Goal: Information Seeking & Learning: Learn about a topic

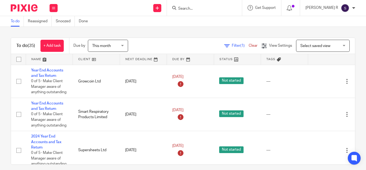
click at [205, 11] on input "Search" at bounding box center [202, 8] width 48 height 5
click at [199, 7] on input "a" at bounding box center [202, 8] width 48 height 5
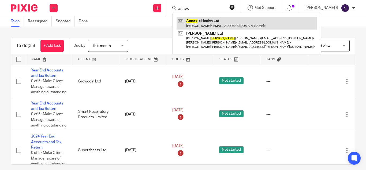
type input "annex"
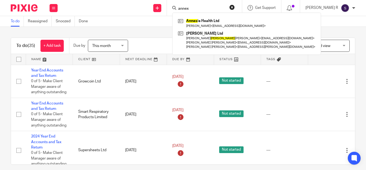
click at [174, 28] on div "To do (35) + Add task Due by This month This month Today Tomorrow This week Nex…" at bounding box center [183, 98] width 366 height 143
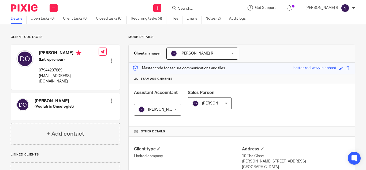
scroll to position [23, 0]
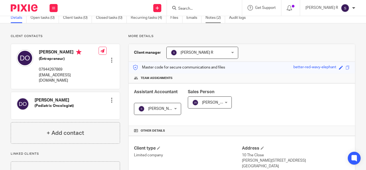
click at [214, 21] on link "Notes (2)" at bounding box center [216, 18] width 20 height 10
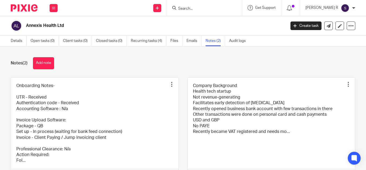
click at [93, 107] on link at bounding box center [95, 128] width 168 height 103
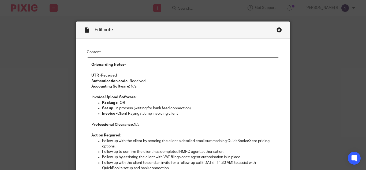
scroll to position [34, 0]
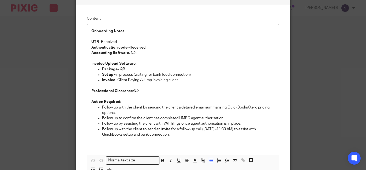
click at [177, 119] on p "Follow up to confirm the client has completed HMRC agent authorisation." at bounding box center [188, 117] width 173 height 5
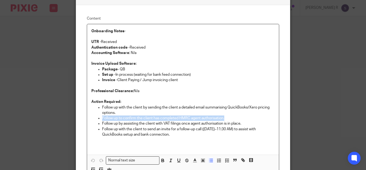
click at [177, 119] on p "Follow up to confirm the client has completed HMRC agent authorisation." at bounding box center [188, 117] width 173 height 5
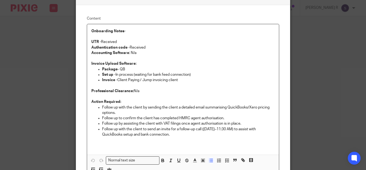
click at [184, 124] on p "Follow up by assisting the client with VAT filings once agent authorisation is …" at bounding box center [188, 123] width 173 height 5
click at [192, 130] on p "Follow up with the client to send an invite for a follow-up call (16th Oct, 11–…" at bounding box center [188, 131] width 173 height 11
click at [189, 125] on p "Follow up by assisting the client with VAT filings once agent authorisation is …" at bounding box center [188, 123] width 173 height 5
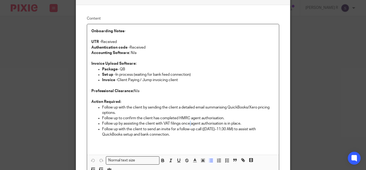
click at [189, 125] on p "Follow up by assisting the client with VAT filings once agent authorisation is …" at bounding box center [188, 123] width 173 height 5
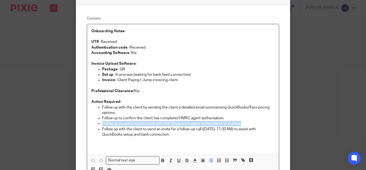
click at [189, 125] on p "Follow up by assisting the client with VAT filings once agent authorisation is …" at bounding box center [188, 123] width 173 height 5
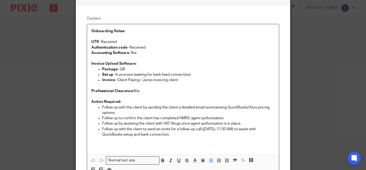
click at [190, 128] on p "Follow up with the client to send an invite for a follow-up call (16th Oct, 11–…" at bounding box center [188, 131] width 173 height 11
click at [192, 100] on p "Action Required:" at bounding box center [182, 101] width 183 height 5
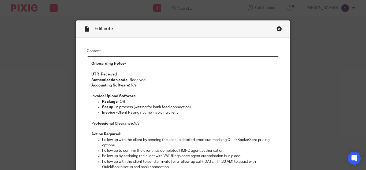
scroll to position [1, 0]
click at [277, 28] on div "Close this dialog window" at bounding box center [279, 28] width 5 height 5
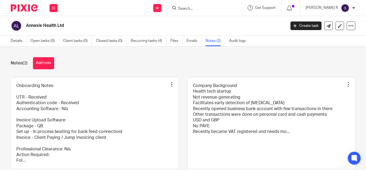
scroll to position [36, 0]
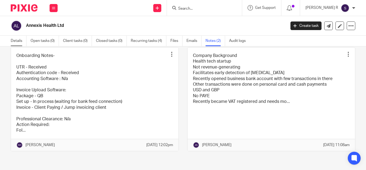
click at [21, 42] on link "Details" at bounding box center [19, 41] width 16 height 10
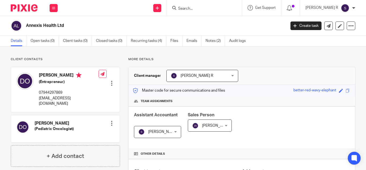
scroll to position [152, 0]
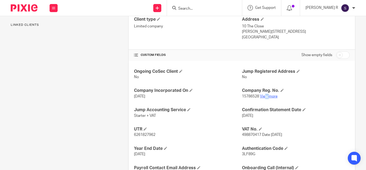
drag, startPoint x: 267, startPoint y: 98, endPoint x: 264, endPoint y: 95, distance: 5.1
click at [264, 95] on p "15786528 View more" at bounding box center [296, 96] width 108 height 5
click at [264, 95] on link "View more" at bounding box center [269, 96] width 18 height 4
click at [268, 96] on link "View more" at bounding box center [269, 96] width 18 height 4
drag, startPoint x: 241, startPoint y: 136, endPoint x: 259, endPoint y: 136, distance: 18.5
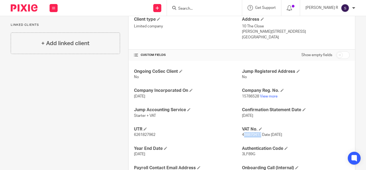
click at [259, 136] on span "498870417 Date 18th June 2025" at bounding box center [262, 135] width 40 height 4
click at [242, 134] on span "498870417 Date 18th June 2025" at bounding box center [262, 135] width 40 height 4
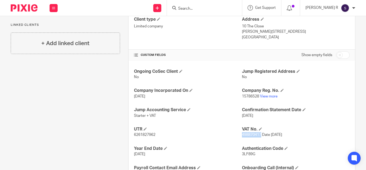
drag, startPoint x: 239, startPoint y: 134, endPoint x: 259, endPoint y: 135, distance: 19.6
click at [259, 135] on span "498870417 Date 18th June 2025" at bounding box center [262, 135] width 40 height 4
copy span "498870417"
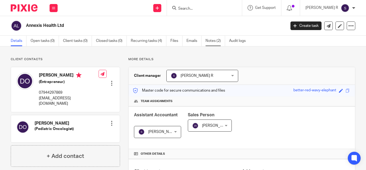
click at [213, 41] on link "Notes (2)" at bounding box center [216, 41] width 20 height 10
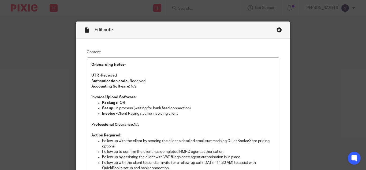
click at [277, 27] on div "Close this dialog window" at bounding box center [279, 29] width 5 height 5
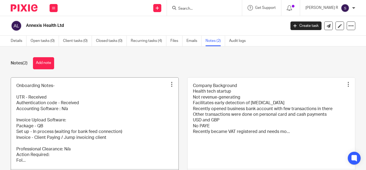
click at [98, 148] on link at bounding box center [95, 128] width 168 height 103
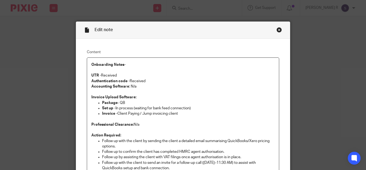
scroll to position [60, 0]
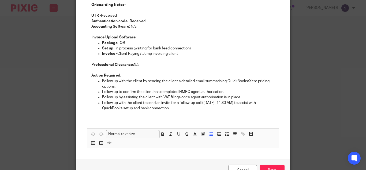
click at [155, 97] on p "Follow up by assisting the client with VAT filings once agent authorisation is …" at bounding box center [188, 96] width 173 height 5
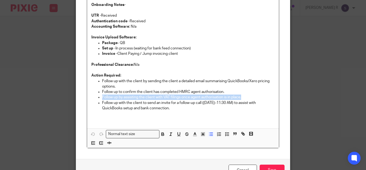
click at [155, 97] on p "Follow up by assisting the client with VAT filings once agent authorisation is …" at bounding box center [188, 96] width 173 height 5
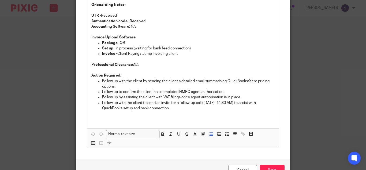
click at [135, 83] on p "Follow up with the client by sending the client a detailed email summarising Qu…" at bounding box center [188, 83] width 173 height 11
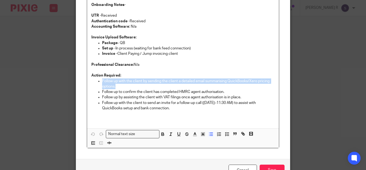
click at [135, 83] on p "Follow up with the client by sending the client a detailed email summarising Qu…" at bounding box center [188, 83] width 173 height 11
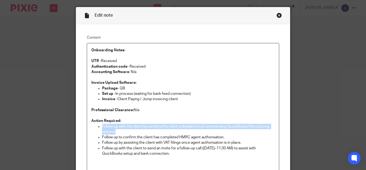
scroll to position [14, 0]
click at [277, 17] on div "Close this dialog window" at bounding box center [279, 15] width 5 height 5
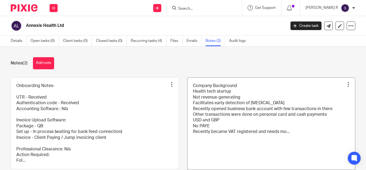
click at [239, 121] on link at bounding box center [272, 128] width 168 height 103
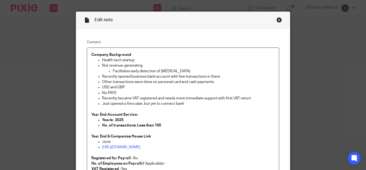
scroll to position [9, 0]
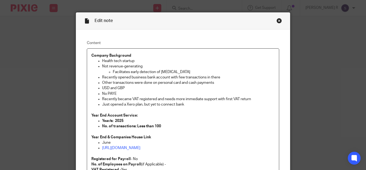
click at [142, 76] on p "Recently opened business bank account with few transactions in there" at bounding box center [188, 77] width 173 height 5
click at [179, 77] on p "Recently opened business bank account with few transactions in there" at bounding box center [188, 77] width 173 height 5
click at [164, 84] on p "Other transactions were done on personal card and cash payments" at bounding box center [188, 82] width 173 height 5
click at [277, 22] on div "Close this dialog window" at bounding box center [279, 20] width 5 height 5
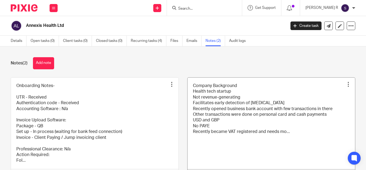
click at [211, 121] on link at bounding box center [272, 128] width 168 height 103
